Goal: Navigation & Orientation: Understand site structure

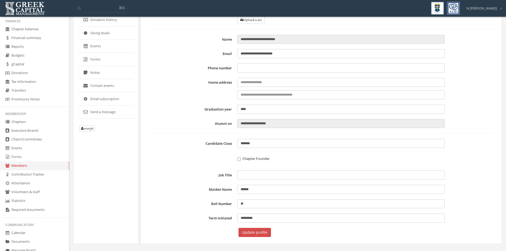
scroll to position [27, 0]
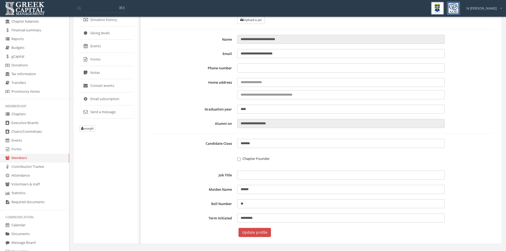
click at [29, 187] on link "Volunteers & staff" at bounding box center [34, 184] width 69 height 9
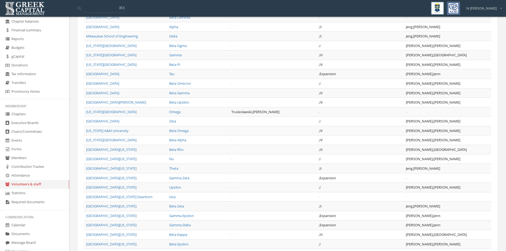
scroll to position [158, 0]
click at [18, 160] on link "Members" at bounding box center [34, 158] width 69 height 9
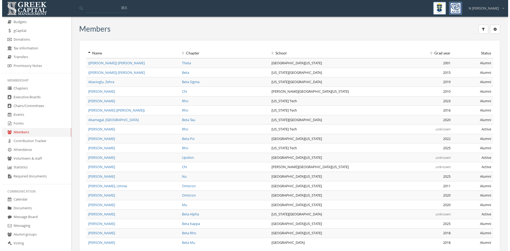
scroll to position [83, 0]
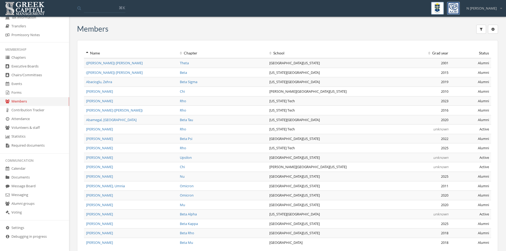
click at [21, 231] on link "Settings" at bounding box center [34, 228] width 69 height 9
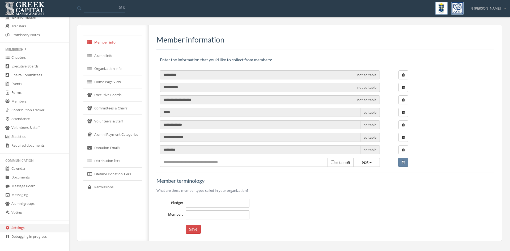
type input "*********"
type input "******"
click at [105, 125] on link "Volunteers & Staff" at bounding box center [112, 121] width 59 height 13
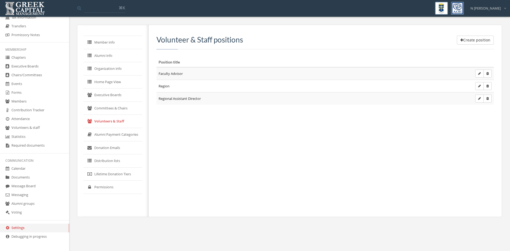
click at [478, 74] on icon "button" at bounding box center [479, 73] width 3 height 3
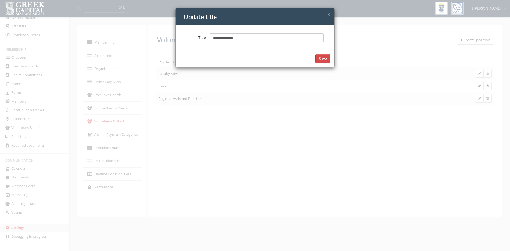
click at [324, 59] on button "Save" at bounding box center [322, 58] width 15 height 9
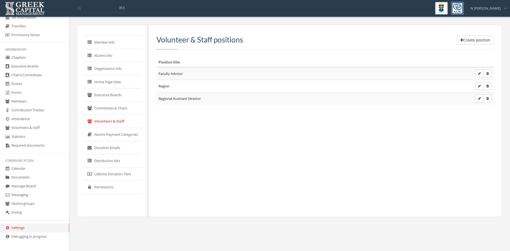
click at [111, 101] on link "Executive Boards" at bounding box center [112, 94] width 59 height 13
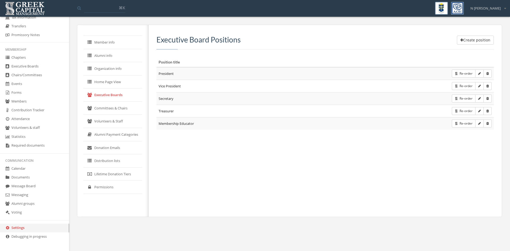
click at [111, 108] on link "Committees & Chairs" at bounding box center [112, 108] width 59 height 13
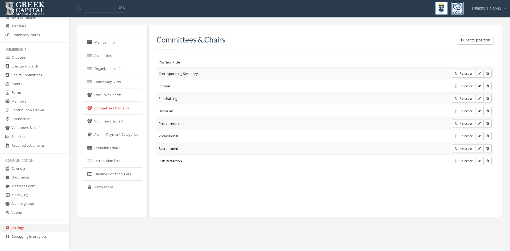
click at [102, 80] on link "Home Page View" at bounding box center [112, 81] width 59 height 13
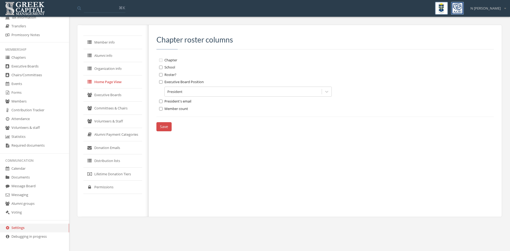
click at [107, 62] on link "Alumni info" at bounding box center [112, 55] width 59 height 13
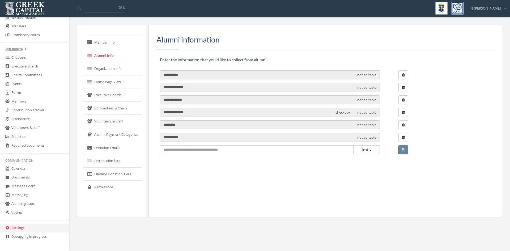
click at [25, 216] on link "Voting" at bounding box center [34, 212] width 69 height 9
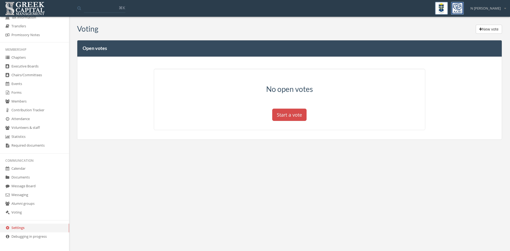
click at [28, 209] on link "Voting" at bounding box center [34, 212] width 69 height 9
click at [28, 166] on link "Calendar" at bounding box center [34, 168] width 69 height 9
